Goal: Information Seeking & Learning: Learn about a topic

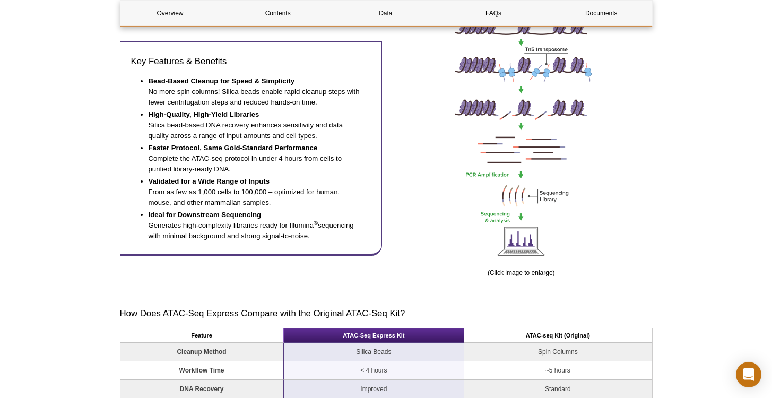
scroll to position [518, 0]
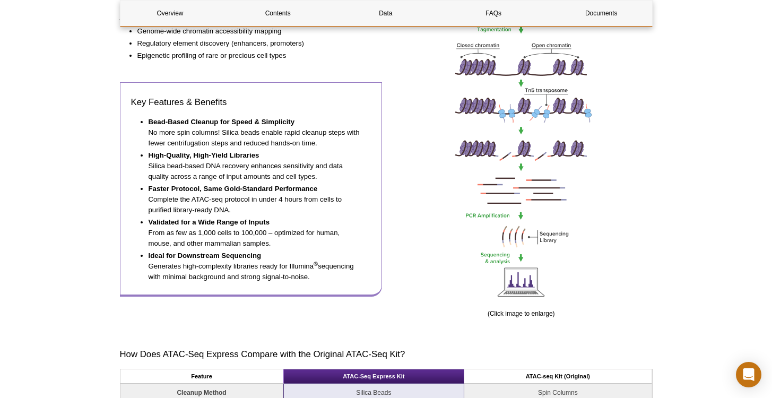
click at [314, 282] on li "Ideal for Downstream Sequencing Generates high-complexity libraries ready for I…" at bounding box center [255, 266] width 212 height 32
drag, startPoint x: 324, startPoint y: 288, endPoint x: 147, endPoint y: 145, distance: 227.5
click at [142, 141] on ul "Bead-Based Cleanup for Speed & Simplicity No more spin columns! Silica beads en…" at bounding box center [246, 200] width 230 height 166
click at [333, 169] on li "High-Quality, High-Yield Libraries Silica bead-based DNA recovery enhances sens…" at bounding box center [255, 166] width 212 height 32
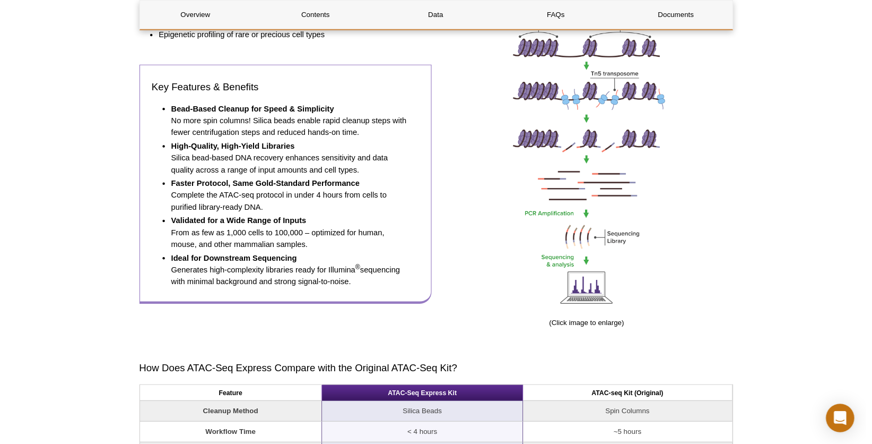
scroll to position [543, 0]
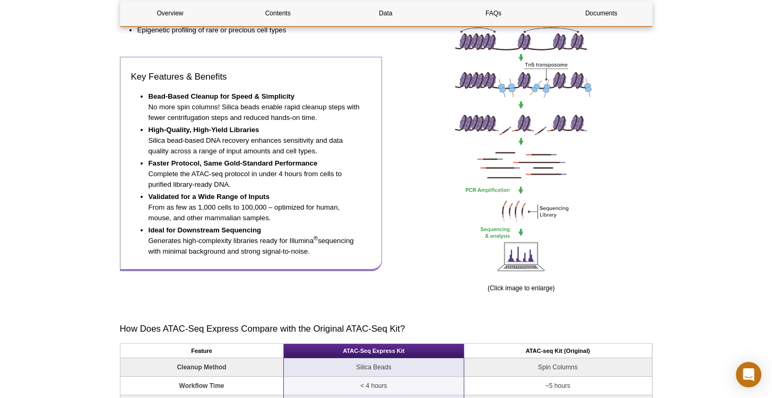
click at [330, 257] on li "Ideal for Downstream Sequencing Generates high-complexity libraries ready for I…" at bounding box center [255, 241] width 212 height 32
drag, startPoint x: 319, startPoint y: 262, endPoint x: 133, endPoint y: 91, distance: 252.7
click at [133, 91] on div "Key Features & Benefits Bead-Based Cleanup for Speed & Simplicity No more spin …" at bounding box center [251, 164] width 263 height 214
copy div "Bead-Based Cleanup for Speed & Simplicity No more spin columns! Silica beads en…"
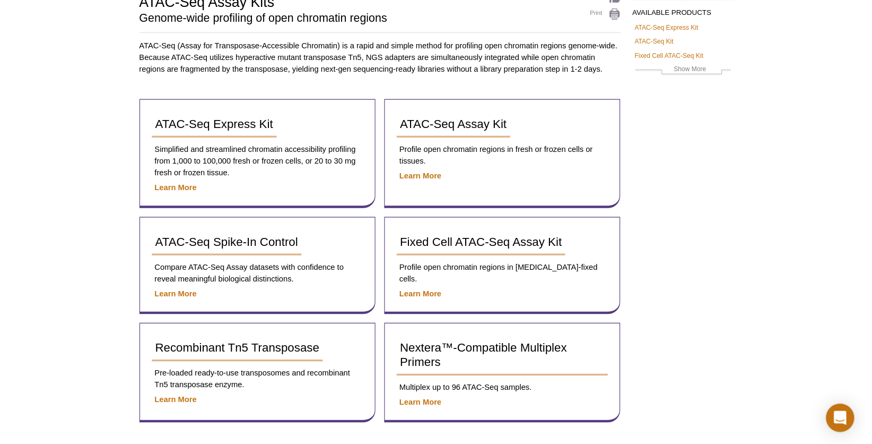
scroll to position [90, 0]
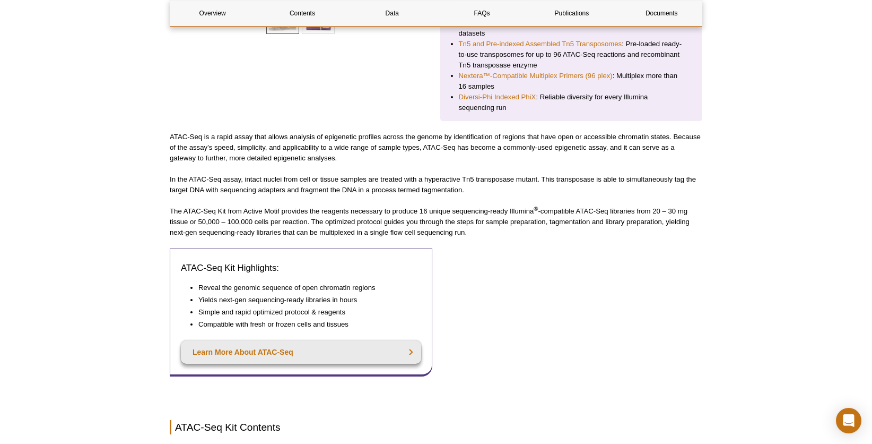
scroll to position [354, 0]
drag, startPoint x: 612, startPoint y: 214, endPoint x: 311, endPoint y: 227, distance: 301.1
click at [311, 227] on p "The ATAC-Seq Kit from Active Motif provides the reagents necessary to produce 1…" at bounding box center [436, 221] width 533 height 32
copy p "libraries from 20 – 30 mg tissue or 50,000 – 100,000 cells per reaction."
